Goal: Check status

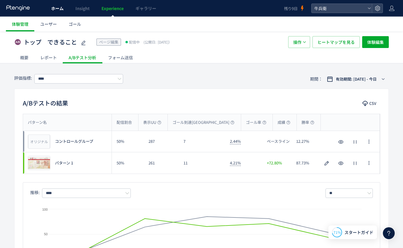
click at [54, 8] on span "ホーム" at bounding box center [57, 8] width 12 height 6
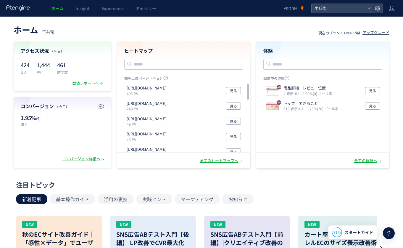
click at [75, 160] on div "コンバージョン詳細へ" at bounding box center [84, 159] width 44 height 6
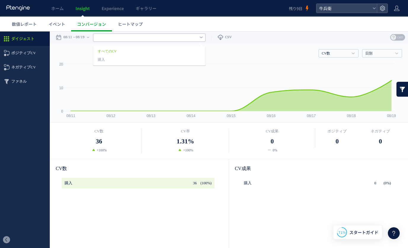
click at [132, 38] on input "text" at bounding box center [149, 37] width 113 height 8
click at [83, 37] on time "08/19" at bounding box center [80, 37] width 9 height 12
type input "******"
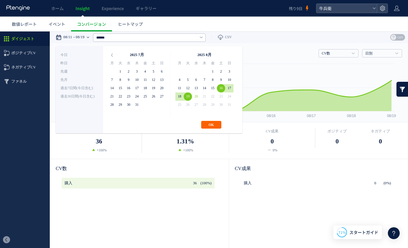
click at [216, 125] on button "OK" at bounding box center [211, 125] width 20 height 8
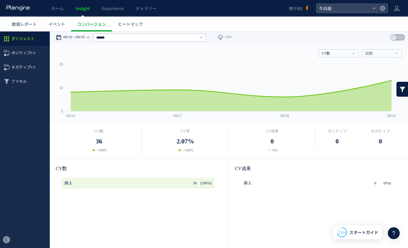
click at [80, 38] on time "08/19" at bounding box center [80, 37] width 9 height 12
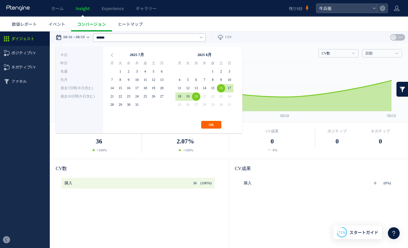
click at [212, 124] on button "OK" at bounding box center [211, 125] width 20 height 8
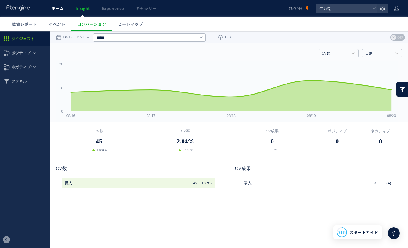
click at [57, 13] on link "ホーム" at bounding box center [57, 8] width 24 height 17
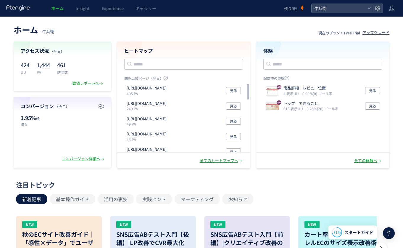
click at [84, 81] on div "数値レポートへ" at bounding box center [88, 84] width 32 height 6
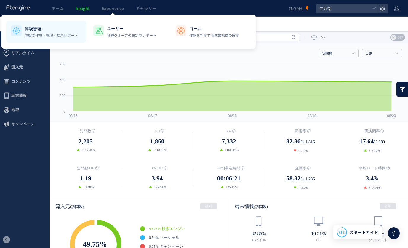
click at [89, 22] on li "体験管理 体験の作成・管理・結果レポート" at bounding box center [129, 32] width 80 height 22
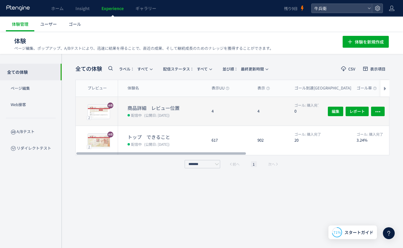
click at [204, 109] on dt "商品詳細　レビュー位置" at bounding box center [167, 108] width 79 height 7
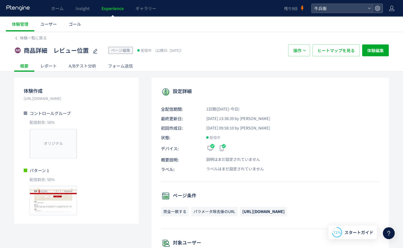
click at [87, 62] on div "A/Bテスト分析" at bounding box center [82, 66] width 39 height 12
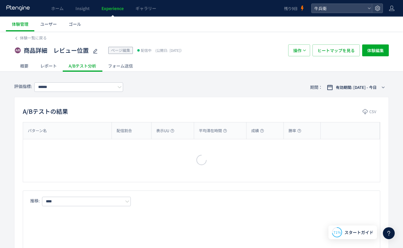
type input "****"
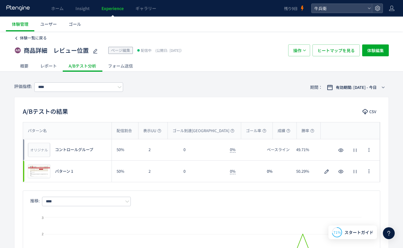
click at [37, 39] on span "体験一覧に戻る" at bounding box center [33, 38] width 27 height 6
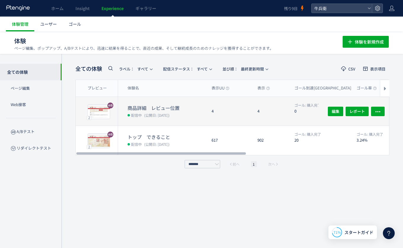
click at [211, 108] on div "4" at bounding box center [230, 111] width 46 height 29
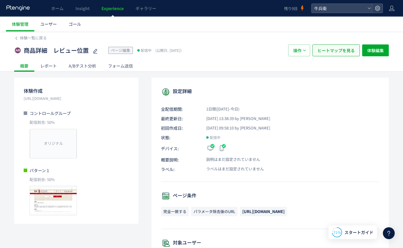
click at [342, 47] on span "ヒートマップを見る" at bounding box center [336, 50] width 37 height 12
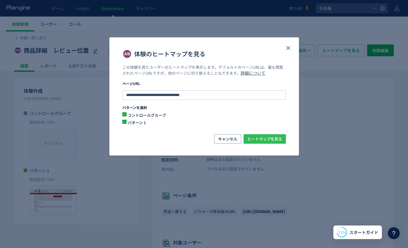
click at [279, 140] on span "ヒートマップを見る" at bounding box center [264, 138] width 35 height 9
